Goal: Information Seeking & Learning: Learn about a topic

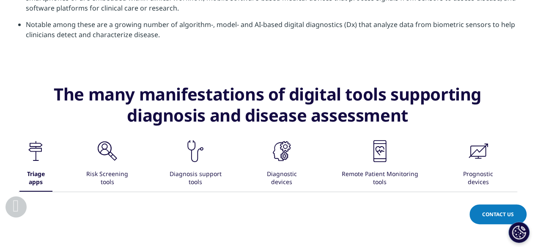
scroll to position [1268, 0]
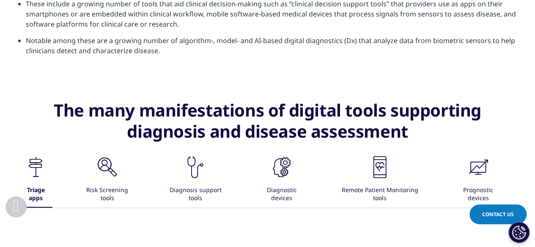
click at [112, 178] on icon ".cls-1{fill:#231f20;}" at bounding box center [107, 167] width 25 height 25
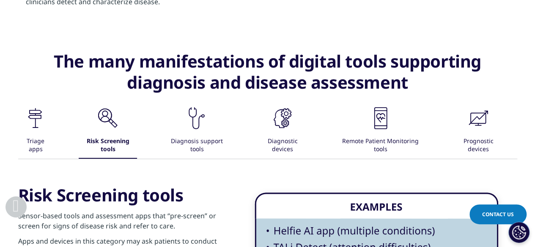
scroll to position [1353, 0]
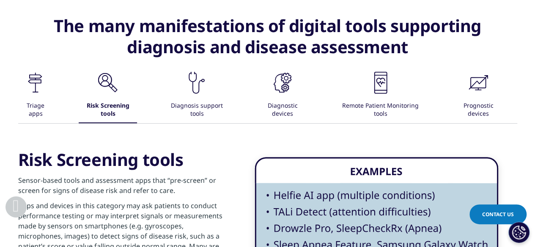
click at [203, 84] on icon ".cls-1{fill:#231f20;}" at bounding box center [196, 82] width 25 height 25
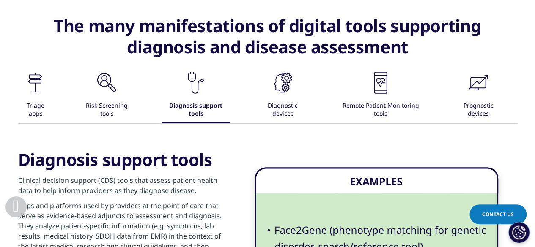
click at [298, 103] on div "Diagnostic devices" at bounding box center [283, 110] width 52 height 26
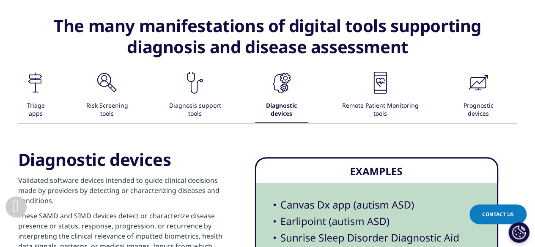
click at [399, 93] on div ".cls-1{fill:#231f20;} Remote Patient Monitoring tools" at bounding box center [380, 96] width 90 height 53
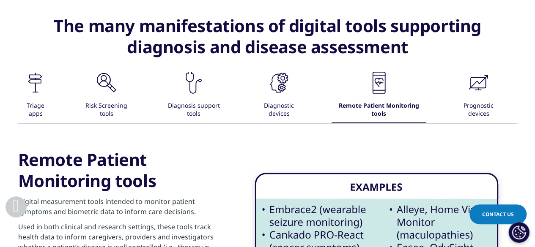
click at [462, 88] on div ".cls-1{fill:#231f20;} Prognostic devices" at bounding box center [478, 96] width 52 height 53
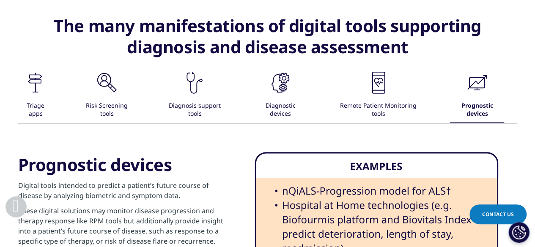
drag, startPoint x: 513, startPoint y: 103, endPoint x: 424, endPoint y: 105, distance: 89.2
click at [424, 105] on div ".cls-1{fill:#231f20;} Triage apps .cls-1{fill:#231f20;} Risk Screening tools .c…" at bounding box center [267, 96] width 499 height 53
click at [423, 124] on div "Triage apps Digital tools that process information provided by patients and dir…" at bounding box center [267, 216] width 499 height 184
drag, startPoint x: 432, startPoint y: 104, endPoint x: 331, endPoint y: 105, distance: 101.5
click at [331, 105] on div ".cls-1{fill:#231f20;} Triage apps .cls-1{fill:#231f20;} Risk Screening tools .c…" at bounding box center [267, 96] width 499 height 53
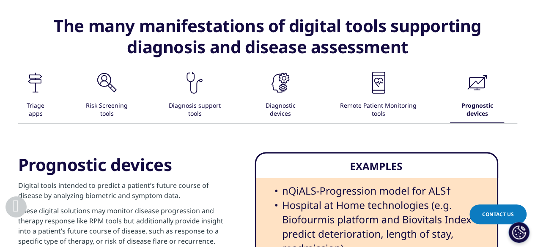
click at [327, 124] on div "Triage apps Digital tools that process information provided by patients and dir…" at bounding box center [267, 216] width 499 height 184
click at [277, 81] on icon ".cls-1{fill:#231f20;}" at bounding box center [280, 82] width 25 height 25
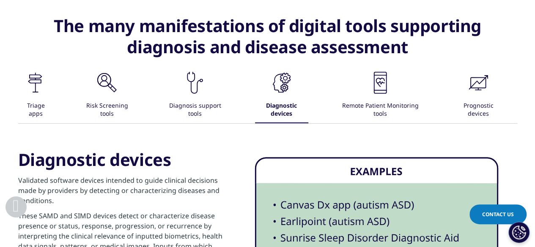
click at [191, 84] on icon ".cls-1{fill:#231f20;}" at bounding box center [194, 82] width 25 height 25
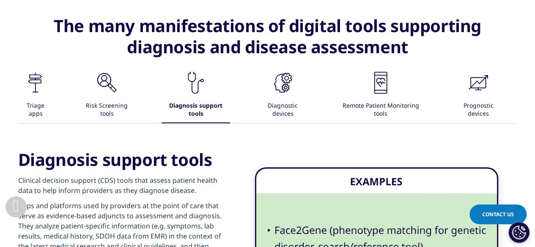
click at [112, 103] on div "Risk Screening tools" at bounding box center [107, 110] width 56 height 26
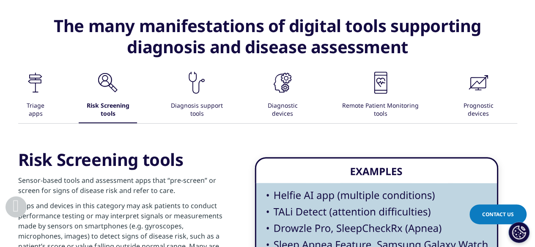
click at [275, 95] on div ".cls-1{fill:#231f20;}" at bounding box center [282, 83] width 25 height 27
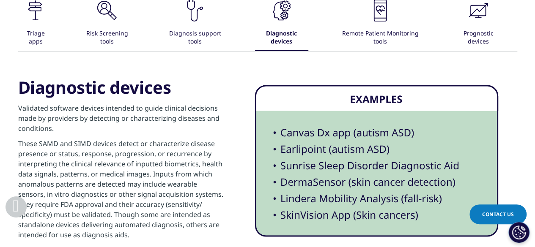
scroll to position [1438, 0]
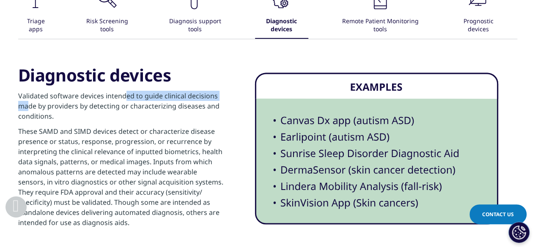
drag, startPoint x: 24, startPoint y: 90, endPoint x: 122, endPoint y: 85, distance: 98.6
click at [122, 91] on p "Validated software devices intended to guide clinical decisions made by provide…" at bounding box center [120, 109] width 205 height 36
click at [126, 91] on p "Validated software devices intended to guide clinical decisions made by provide…" at bounding box center [120, 109] width 205 height 36
click at [192, 91] on p "Validated software devices intended to guide clinical decisions made by provide…" at bounding box center [120, 109] width 205 height 36
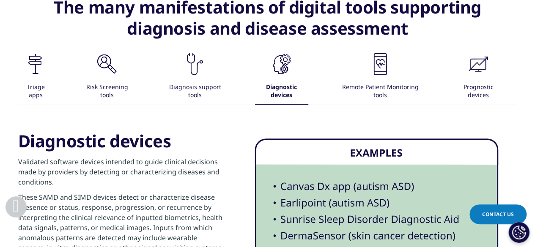
scroll to position [1311, 0]
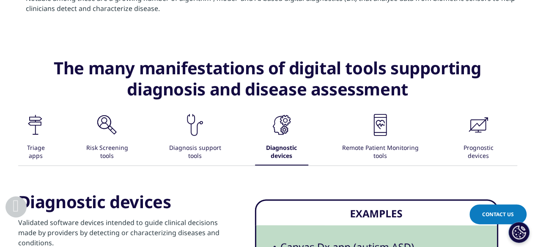
click at [187, 120] on icon ".cls-1{fill:#231f20;}" at bounding box center [194, 124] width 25 height 25
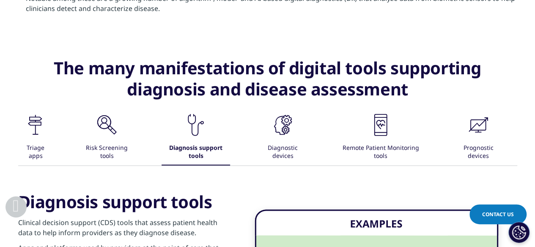
click at [42, 123] on icon ".cls-1{fill:#231f20;}" at bounding box center [35, 124] width 25 height 25
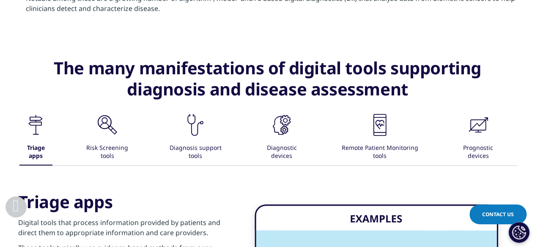
scroll to position [1395, 0]
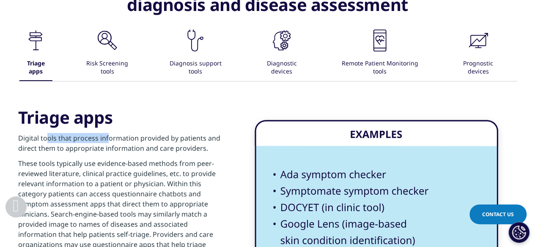
drag, startPoint x: 43, startPoint y: 131, endPoint x: 141, endPoint y: 128, distance: 97.7
click at [112, 133] on p "Digital tools that process information provided by patients and direct them to …" at bounding box center [120, 145] width 205 height 25
drag, startPoint x: 141, startPoint y: 128, endPoint x: 211, endPoint y: 138, distance: 70.9
click at [211, 138] on p "Digital tools that process information provided by patients and direct them to …" at bounding box center [120, 145] width 205 height 25
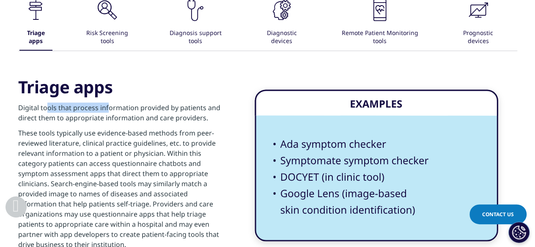
scroll to position [1438, 0]
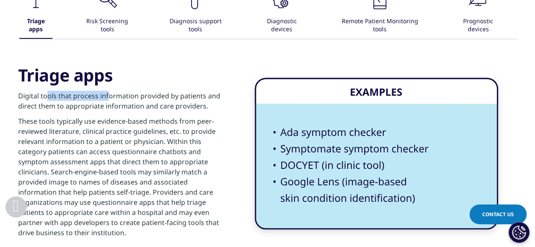
click at [320, 137] on img at bounding box center [376, 154] width 247 height 158
click at [196, 104] on p "Digital tools that process information provided by patients and direct them to …" at bounding box center [120, 103] width 205 height 25
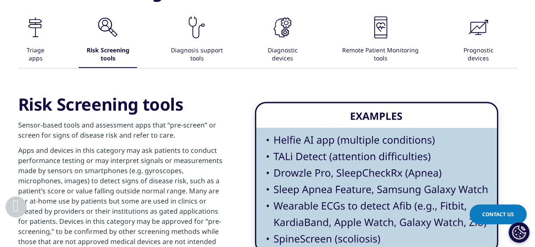
scroll to position [1395, 0]
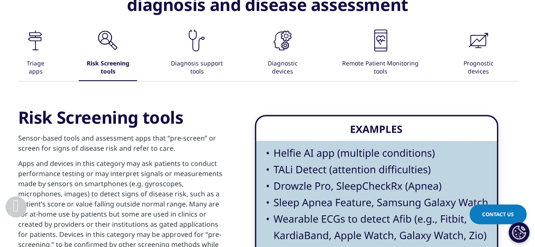
click at [203, 65] on div "Diagnosis support tools" at bounding box center [197, 68] width 66 height 26
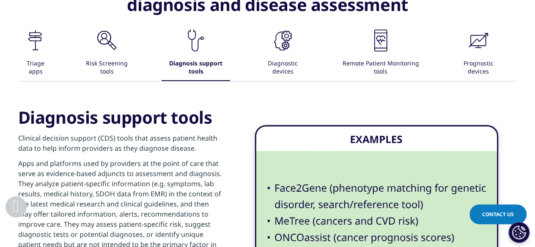
click at [274, 57] on div "Diagnostic devices" at bounding box center [283, 68] width 52 height 26
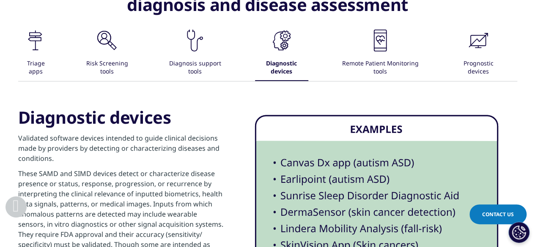
click at [352, 59] on div "Remote Patient Monitoring tools" at bounding box center [380, 68] width 90 height 26
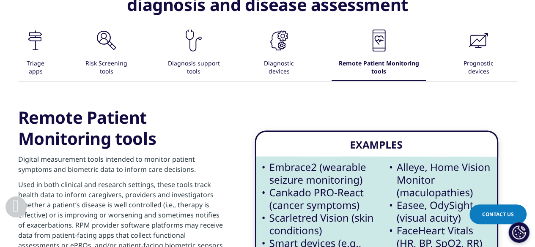
click at [420, 57] on div "Remote Patient Monitoring tools" at bounding box center [378, 68] width 95 height 26
click at [480, 53] on div ".cls-1{fill:#231f20;}" at bounding box center [478, 41] width 25 height 27
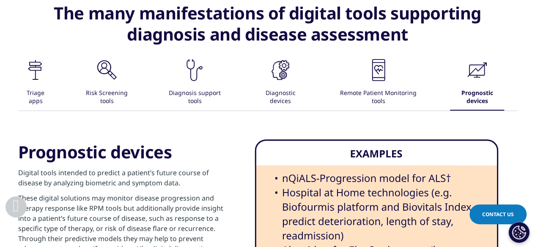
scroll to position [1353, 0]
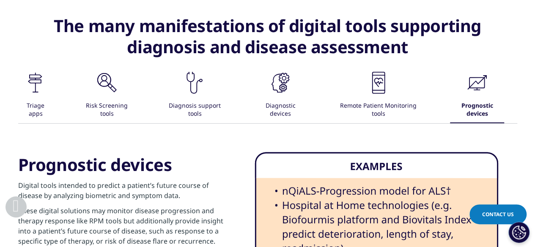
click at [39, 87] on icon ".cls-1{fill:#231f20;}" at bounding box center [35, 82] width 25 height 25
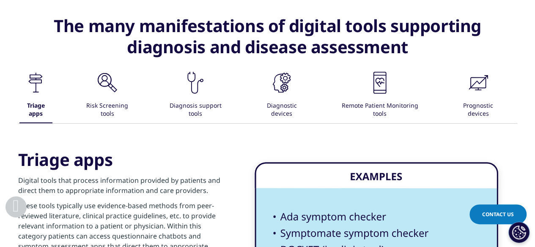
click at [104, 89] on icon ".cls-1{fill:#231f20;}" at bounding box center [107, 82] width 25 height 25
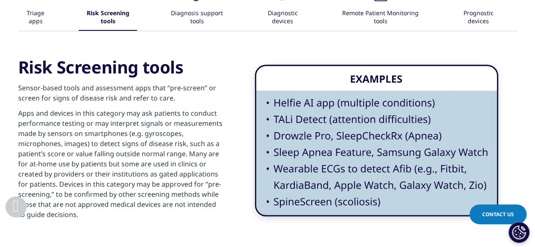
scroll to position [1438, 0]
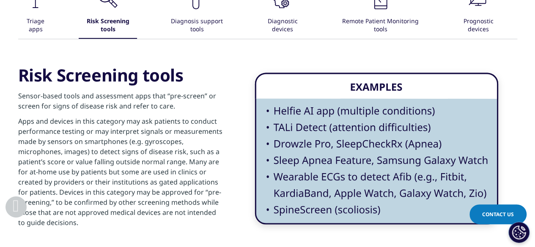
click at [267, 20] on div "Diagnostic devices" at bounding box center [283, 26] width 52 height 26
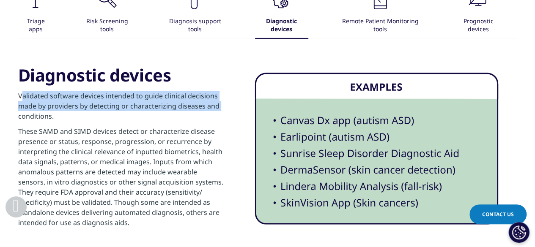
drag, startPoint x: 19, startPoint y: 87, endPoint x: 217, endPoint y: 98, distance: 198.2
click at [217, 98] on p "Validated software devices intended to guide clinical decisions made by provide…" at bounding box center [120, 109] width 205 height 36
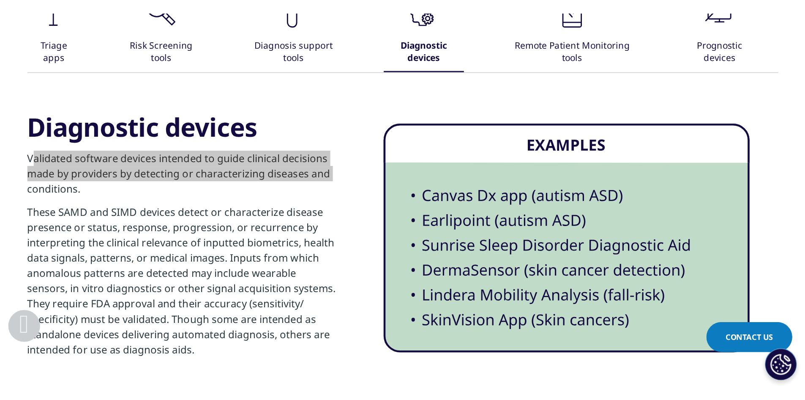
scroll to position [467, 499]
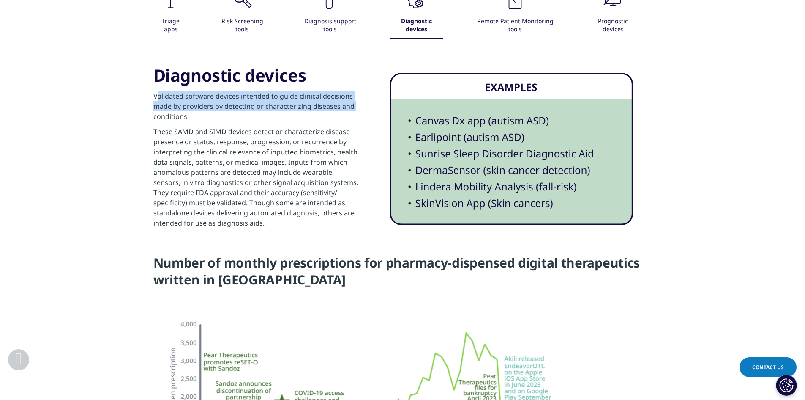
click at [338, 19] on div "Diagnosis support tools" at bounding box center [330, 26] width 66 height 26
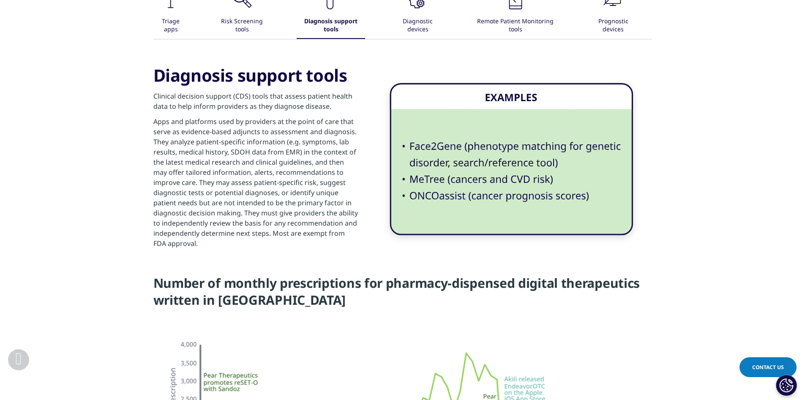
click at [251, 20] on div "Risk Screening tools" at bounding box center [242, 26] width 56 height 26
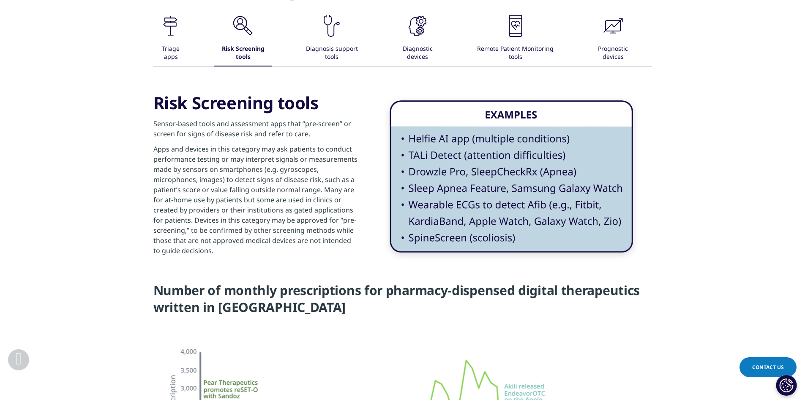
scroll to position [1395, 0]
